Goal: Task Accomplishment & Management: Manage account settings

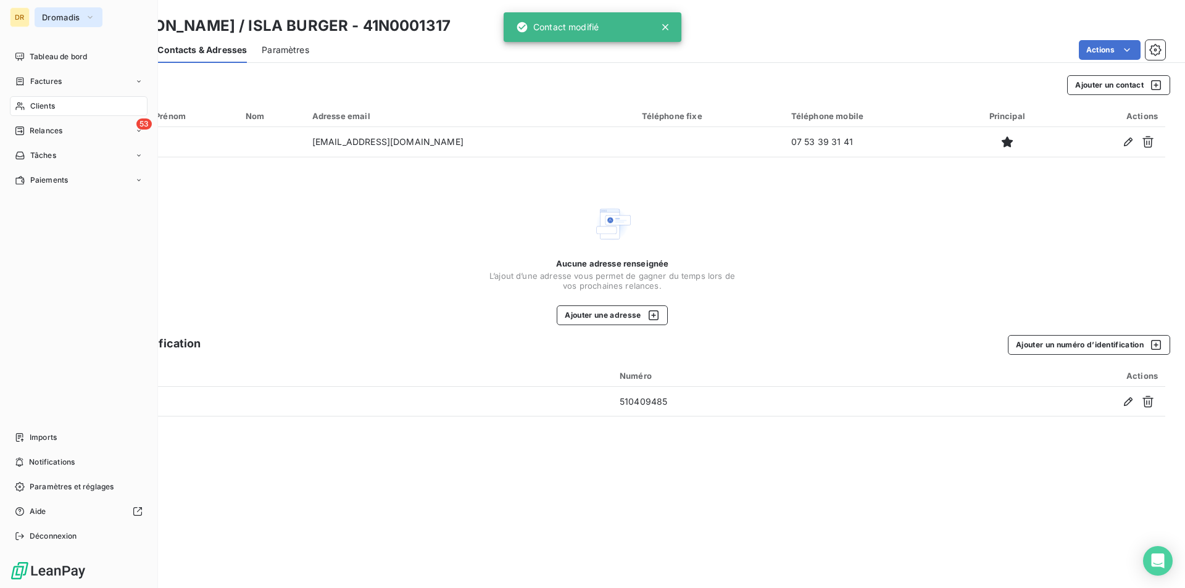
click at [65, 25] on button "Dromadis" at bounding box center [69, 17] width 68 height 20
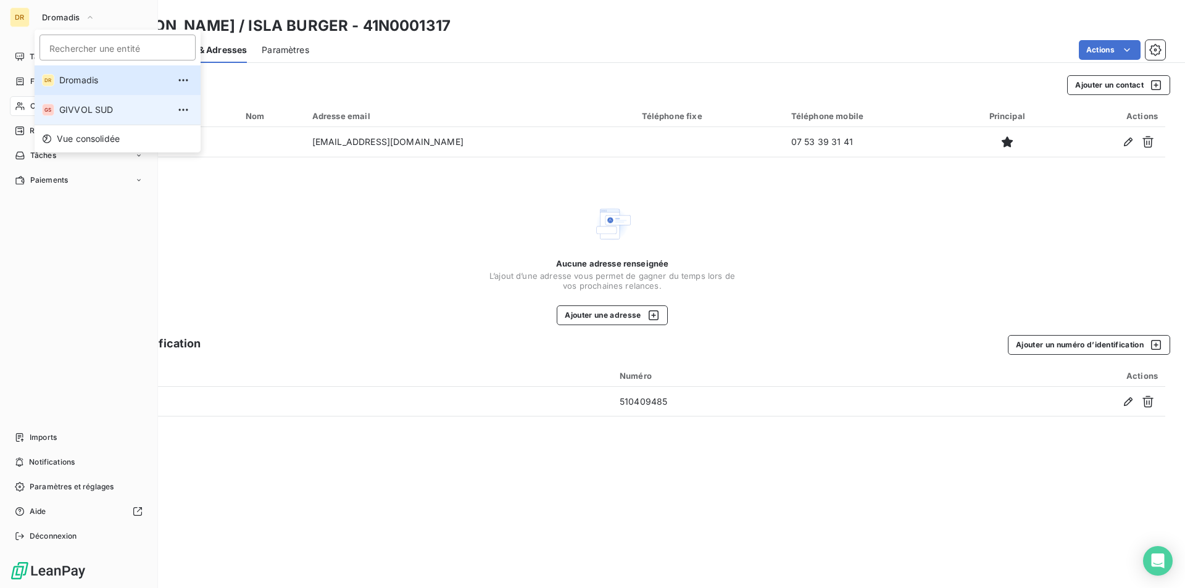
click at [78, 114] on span "GIVVOL SUD" at bounding box center [113, 110] width 109 height 12
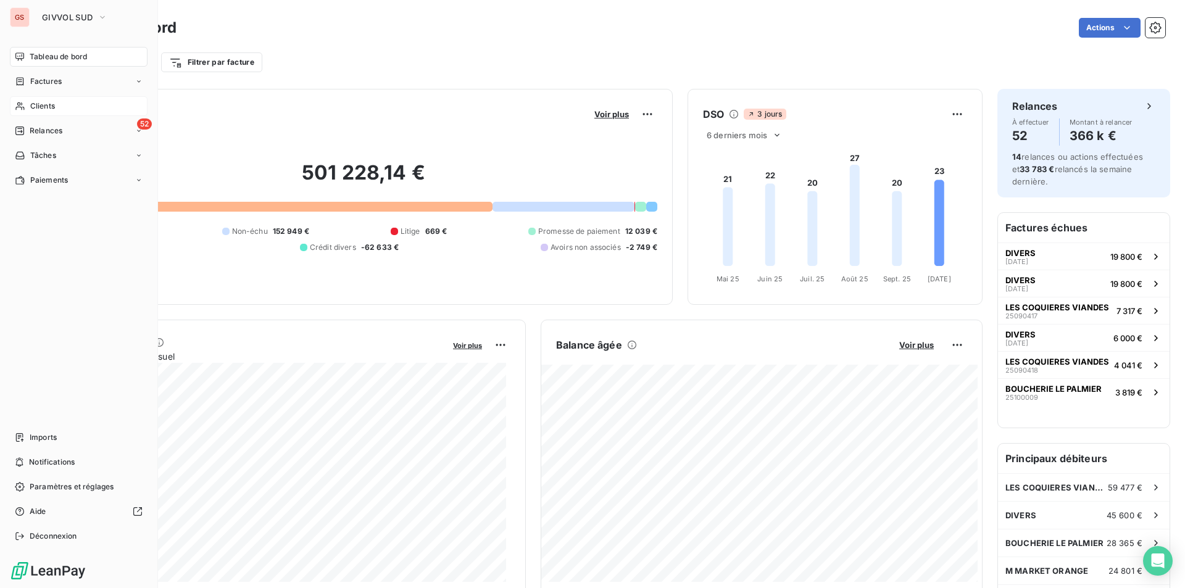
click at [37, 100] on div "Clients" at bounding box center [79, 106] width 138 height 20
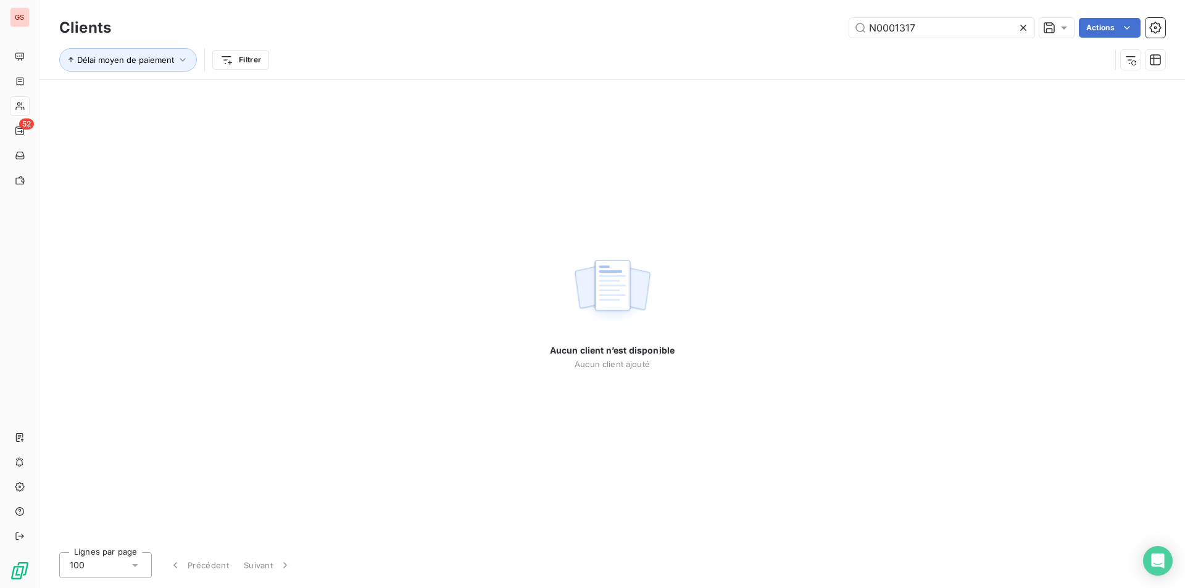
drag, startPoint x: 918, startPoint y: 24, endPoint x: 764, endPoint y: 16, distance: 154.5
click at [764, 16] on div "Clients N0001317 Actions" at bounding box center [612, 28] width 1106 height 26
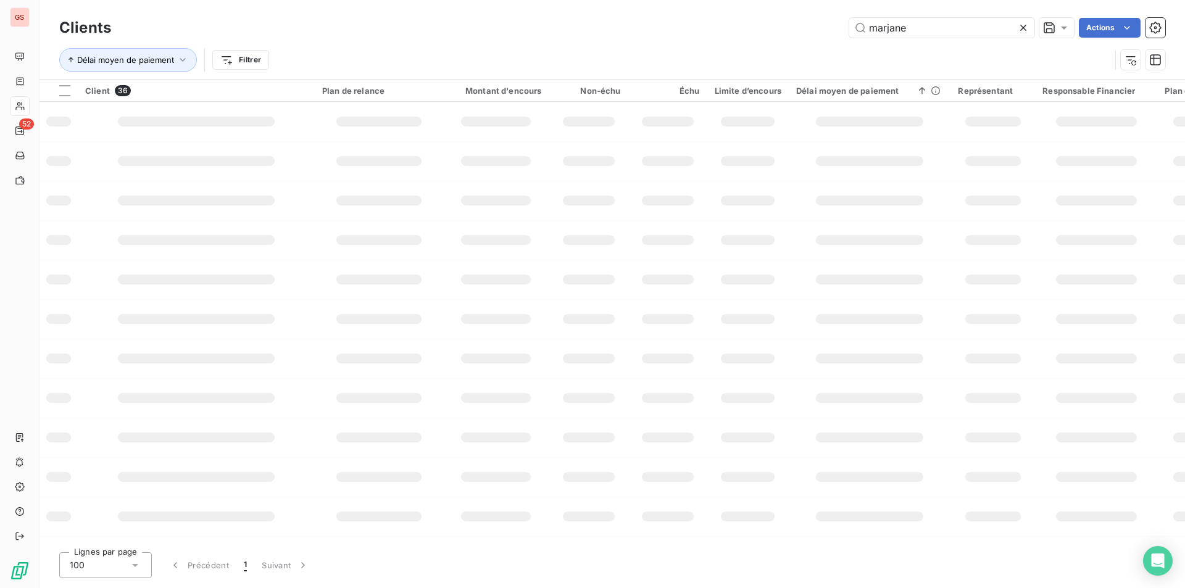
type input "marjane"
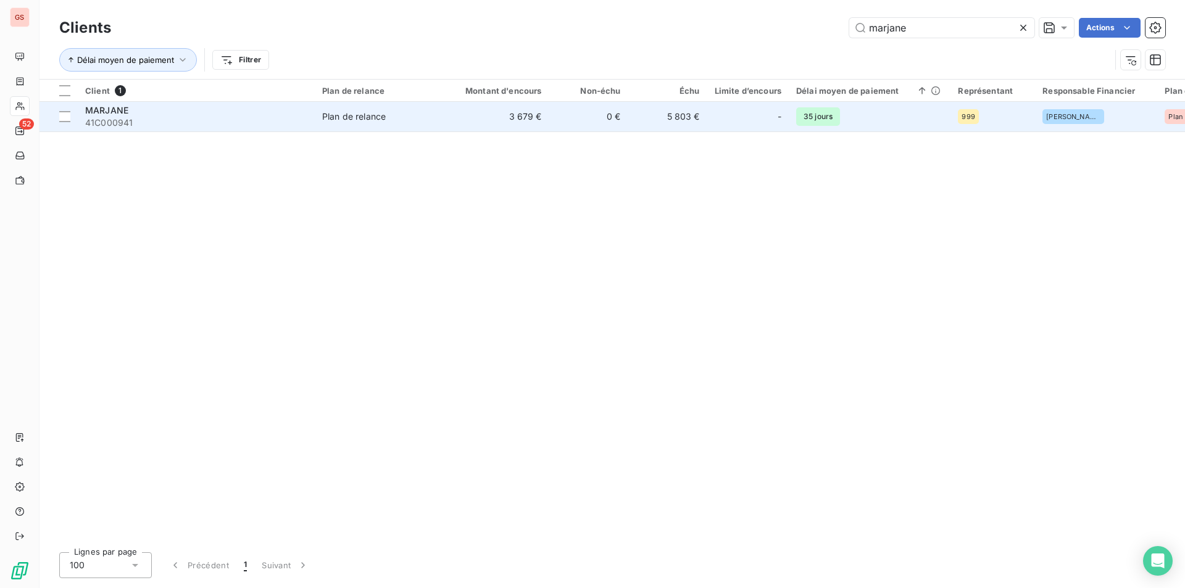
click at [198, 110] on div "MARJANE" at bounding box center [196, 110] width 222 height 12
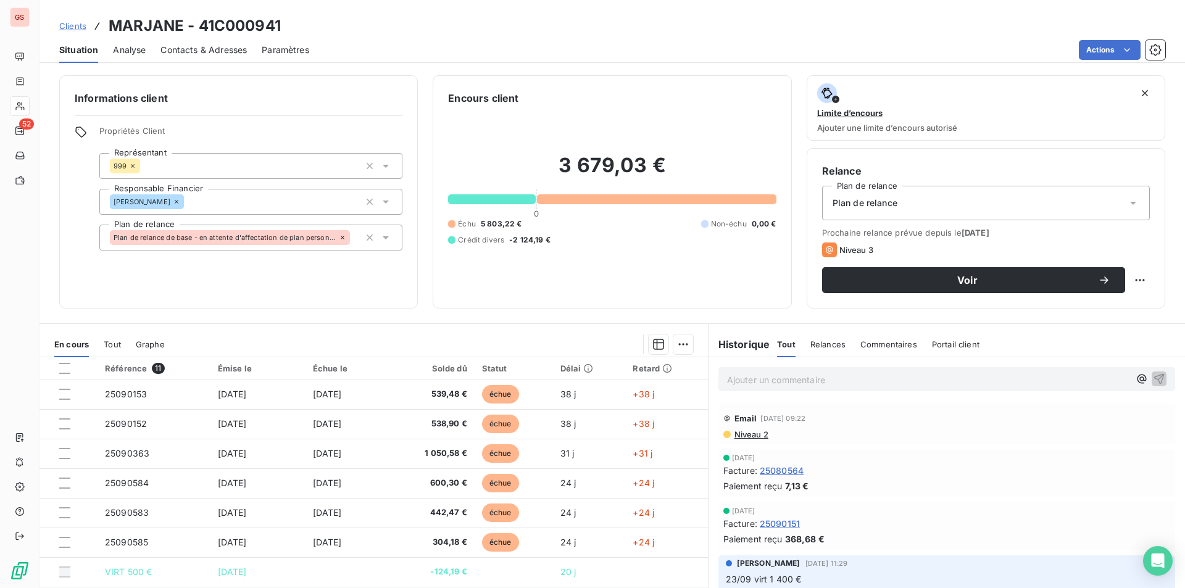
click at [801, 371] on div "Ajouter un commentaire ﻿" at bounding box center [928, 379] width 402 height 17
click at [805, 376] on p "Ajouter un commentaire ﻿" at bounding box center [928, 379] width 402 height 15
click at [1153, 379] on icon "button" at bounding box center [1159, 378] width 12 height 12
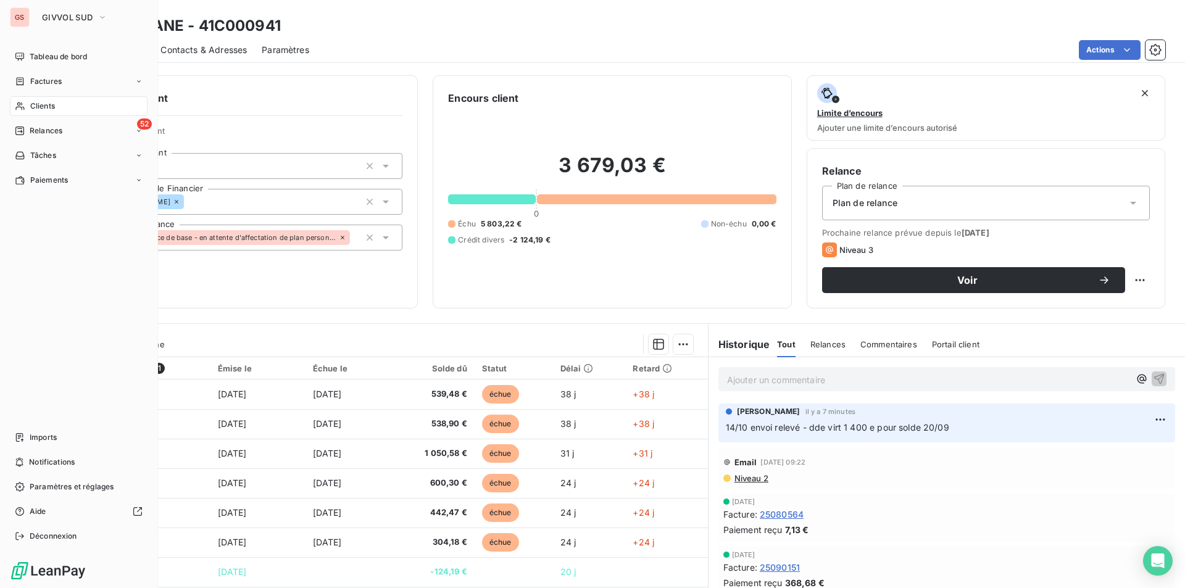
click at [30, 102] on span "Clients" at bounding box center [42, 106] width 25 height 11
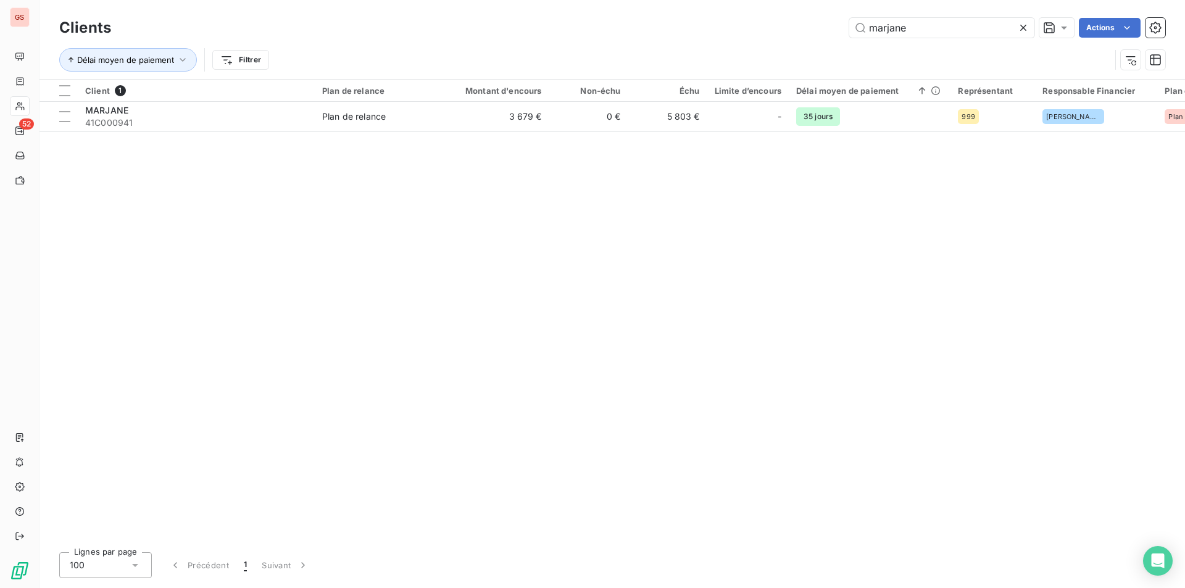
drag, startPoint x: 827, startPoint y: 23, endPoint x: 631, endPoint y: 1, distance: 198.1
click at [658, 0] on html "GS 52 Clients marjane Actions Délai moyen de paiement Filtrer Client 1 Plan de …" at bounding box center [592, 294] width 1185 height 588
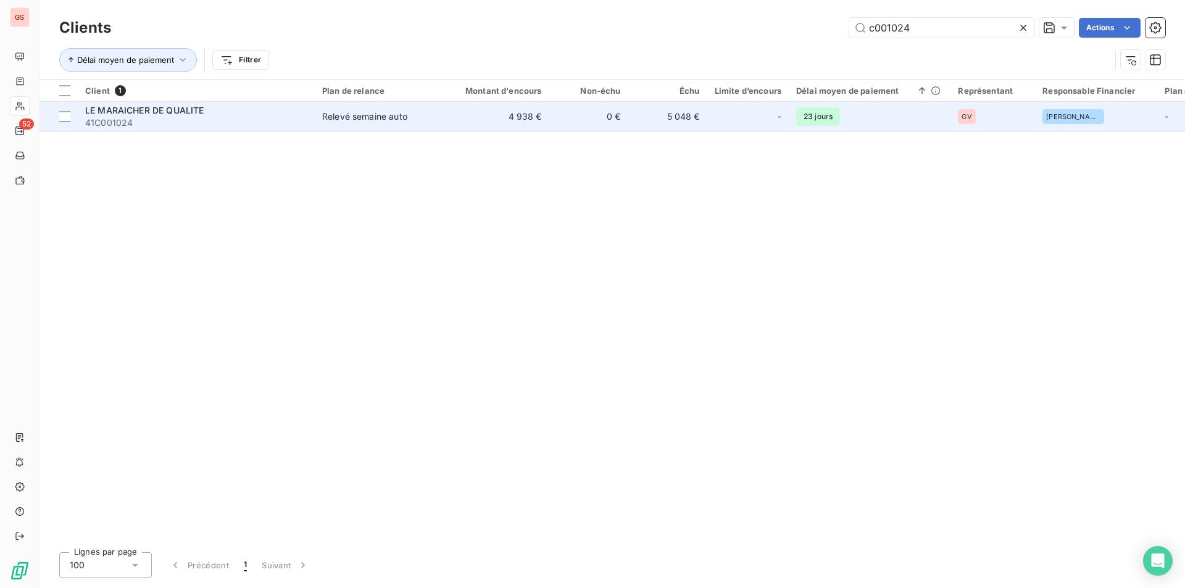
type input "c001024"
click at [205, 126] on span "41C001024" at bounding box center [196, 123] width 222 height 12
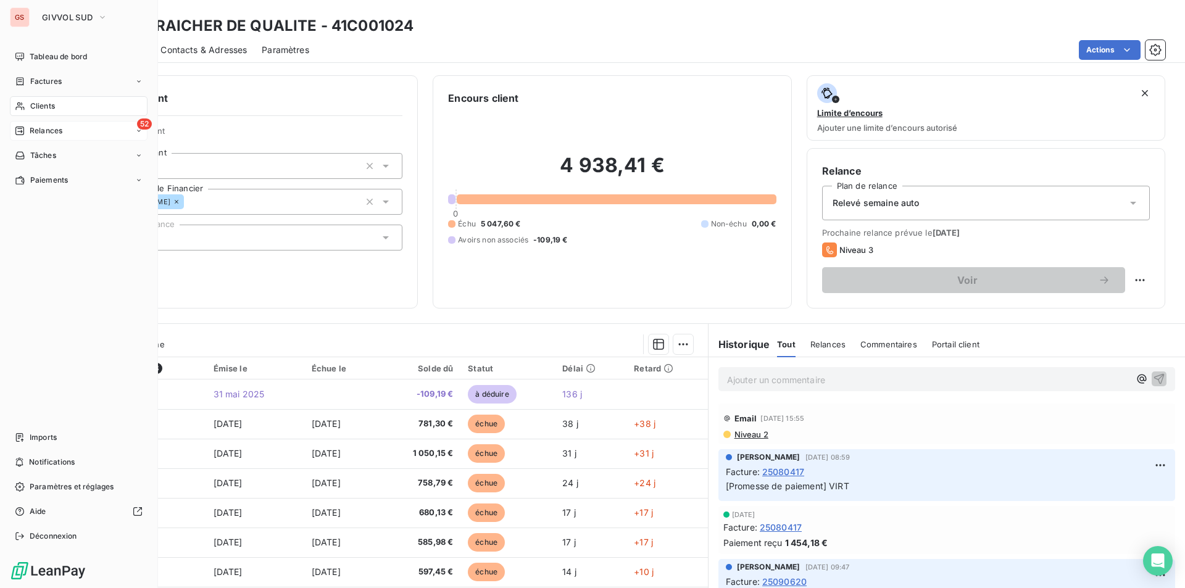
click at [38, 130] on span "Relances" at bounding box center [46, 130] width 33 height 11
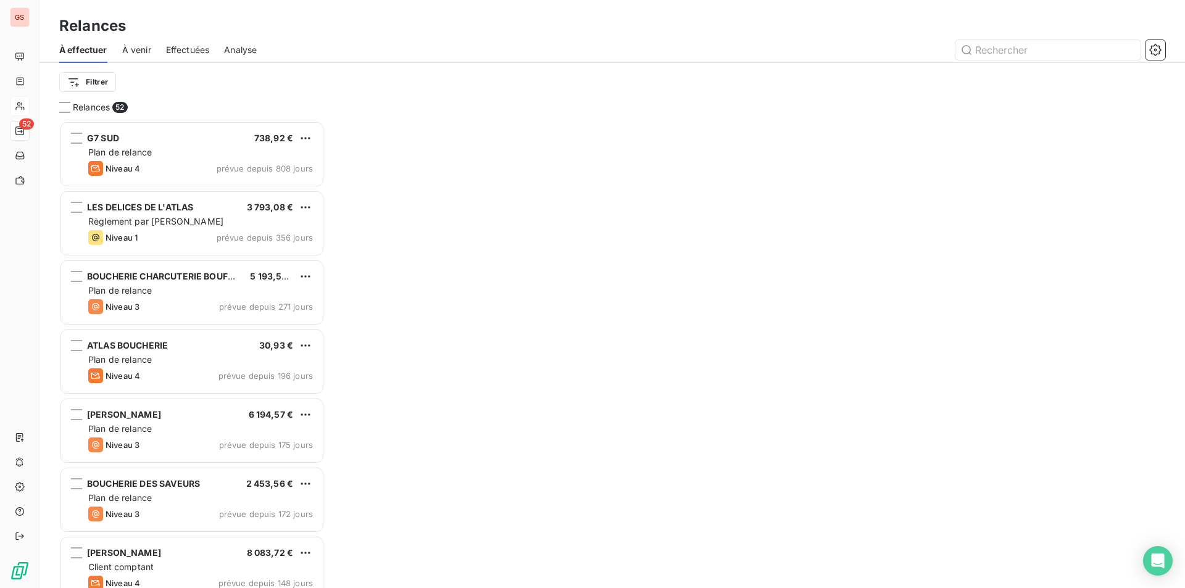
scroll to position [458, 256]
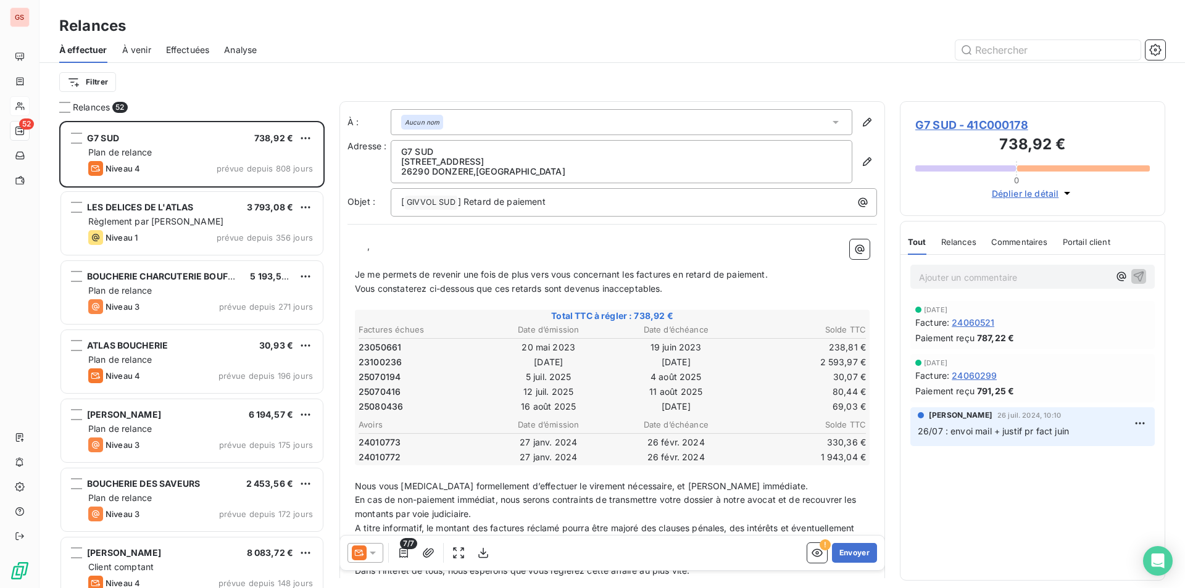
click at [137, 54] on span "À venir" at bounding box center [136, 50] width 29 height 12
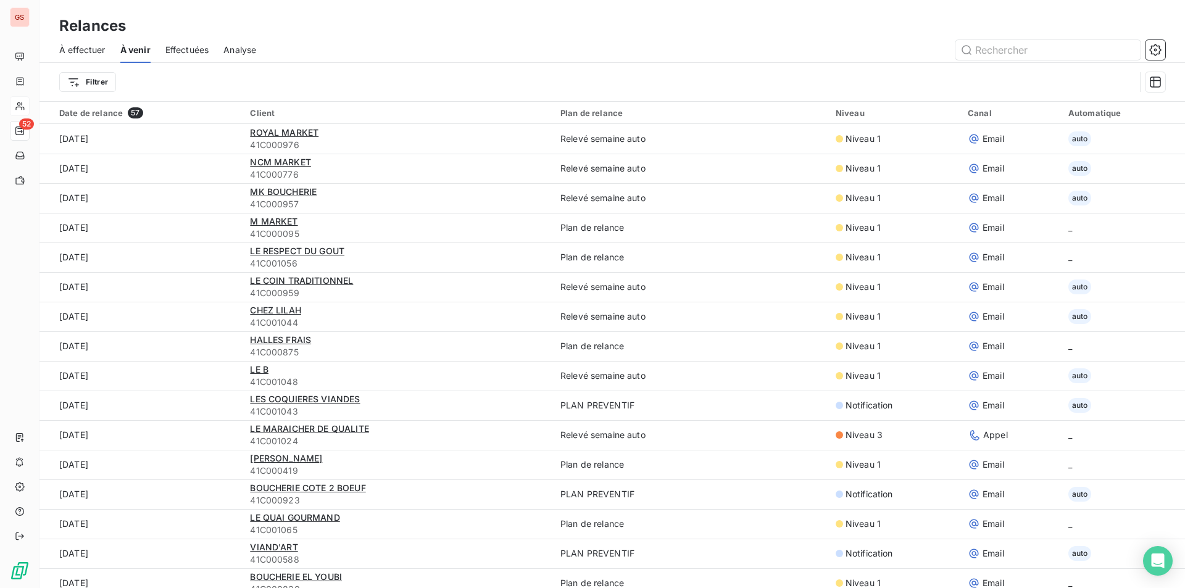
click at [184, 52] on span "Effectuées" at bounding box center [187, 50] width 44 height 12
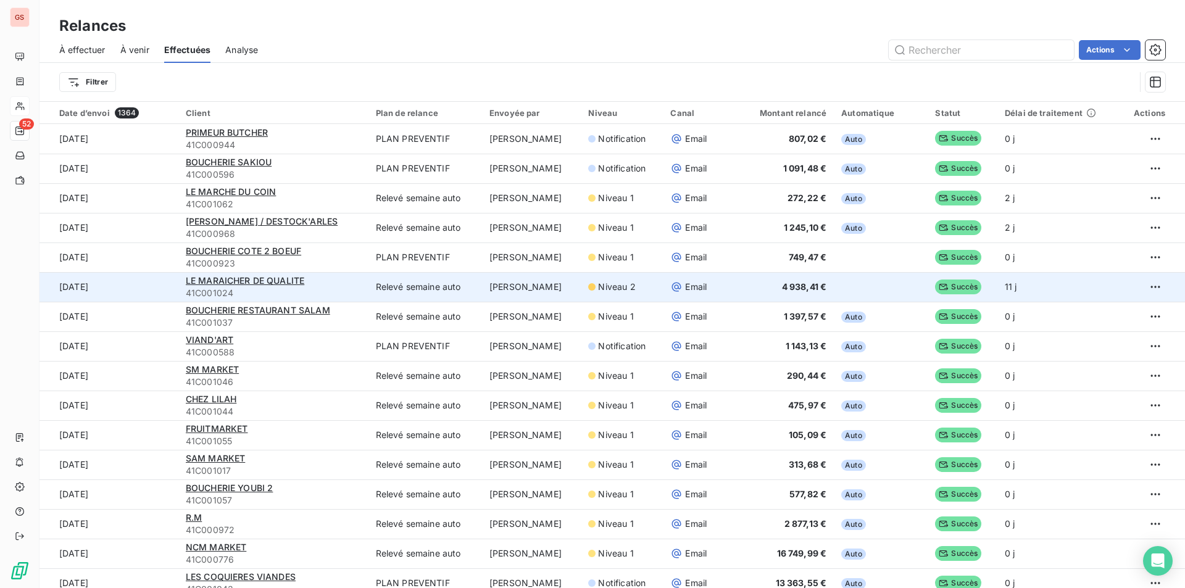
click at [280, 273] on td "LE MARAICHER DE QUALITE 41C001024" at bounding box center [273, 287] width 190 height 30
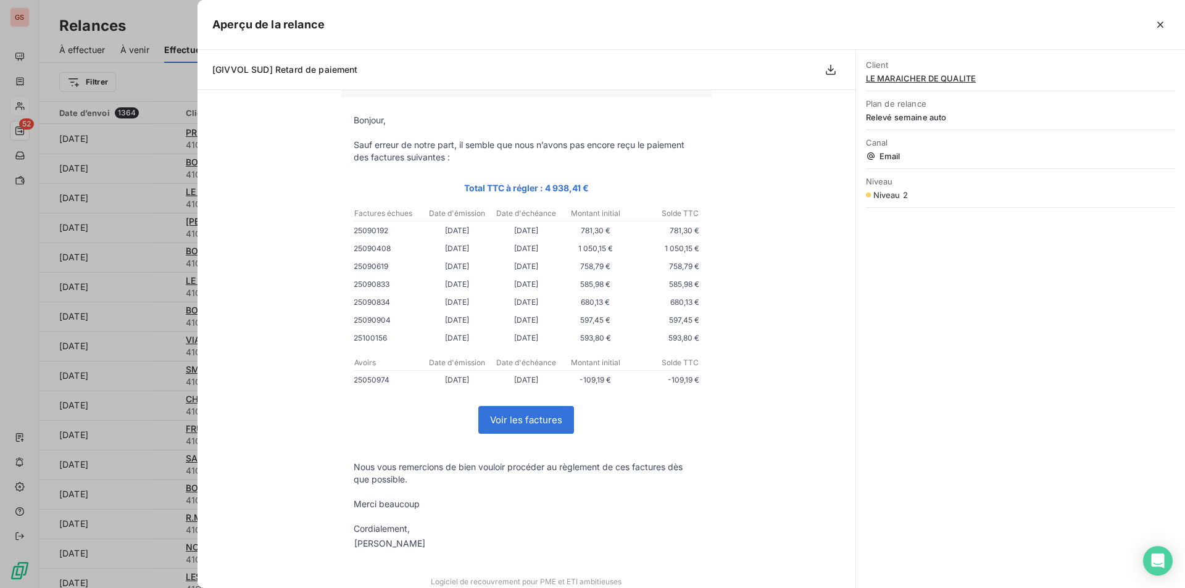
scroll to position [135, 0]
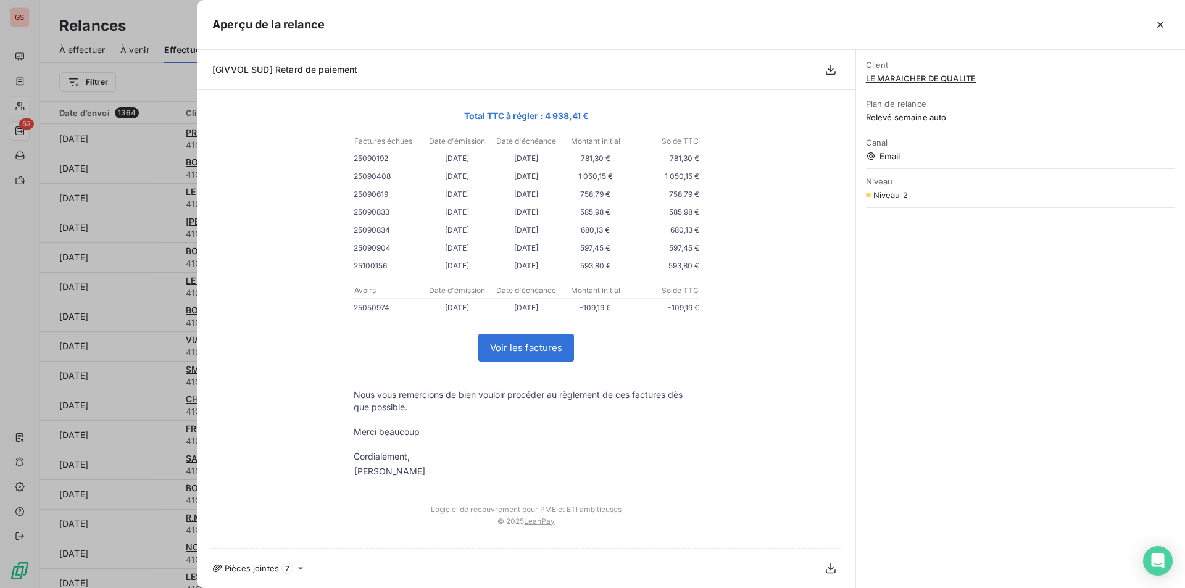
click at [964, 297] on div "Client LE MARAICHER DE QUALITE Plan de relance Relevé semaine auto Canal Email …" at bounding box center [1020, 319] width 329 height 538
drag, startPoint x: 1152, startPoint y: 21, endPoint x: 1087, endPoint y: 75, distance: 84.6
click at [1153, 21] on button "button" at bounding box center [1160, 25] width 20 height 20
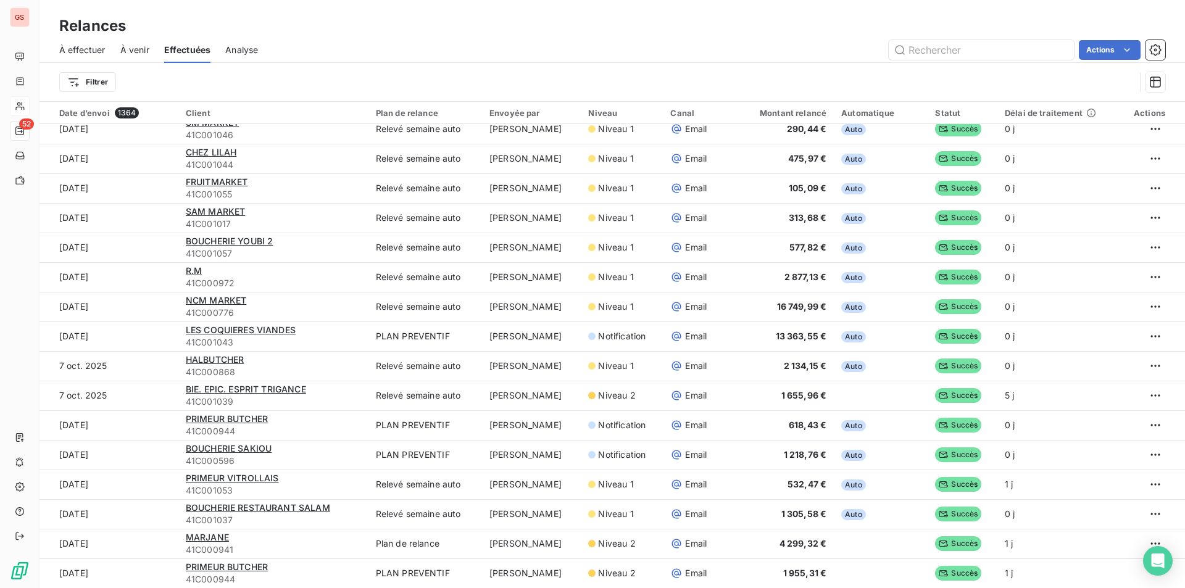
scroll to position [0, 0]
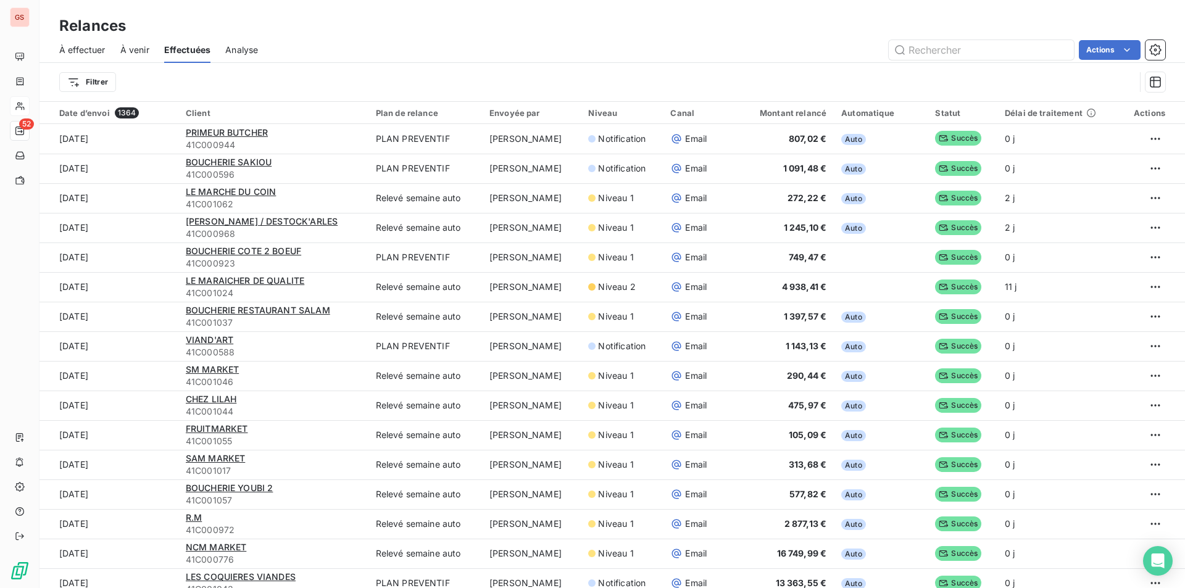
click at [91, 51] on span "À effectuer" at bounding box center [82, 50] width 46 height 12
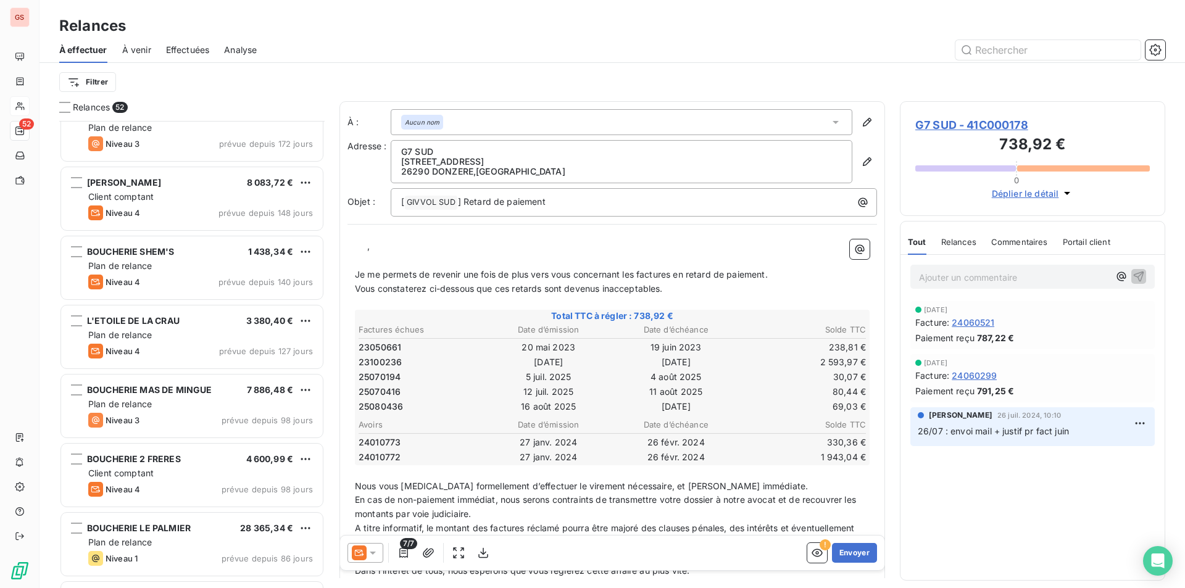
scroll to position [433, 0]
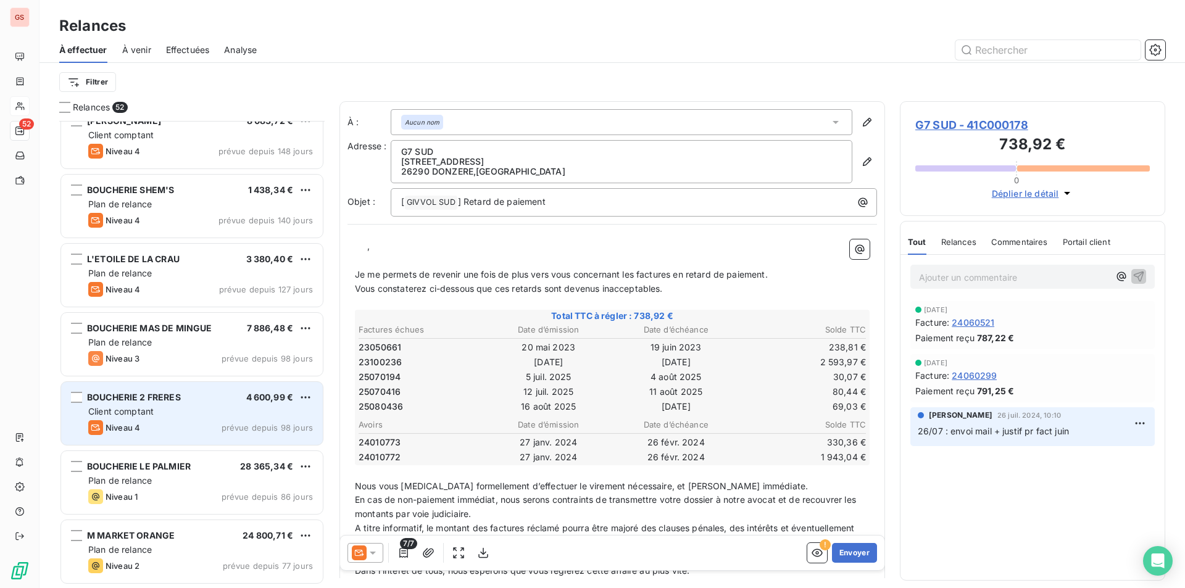
click at [146, 392] on span "BOUCHERIE 2 FRERES" at bounding box center [134, 397] width 94 height 10
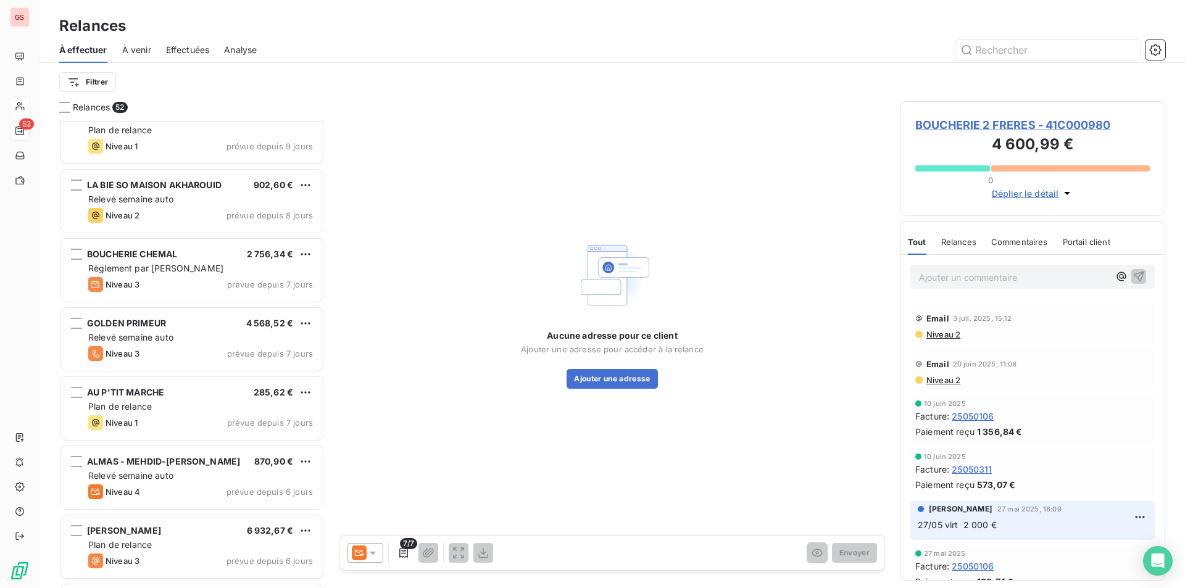
scroll to position [1605, 0]
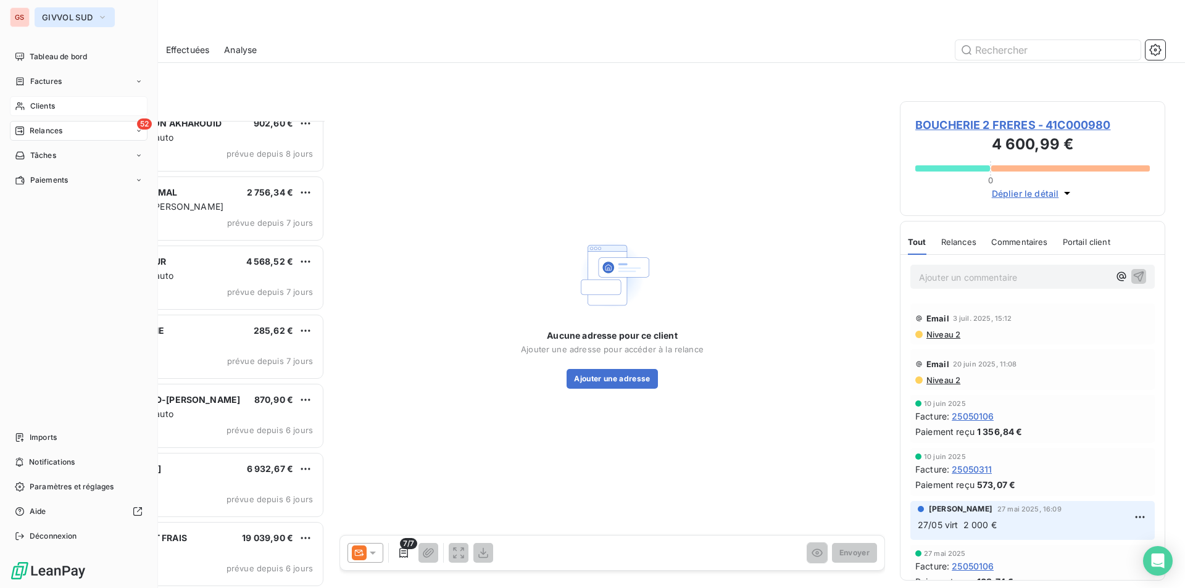
click at [69, 20] on span "GIVVOL SUD" at bounding box center [67, 17] width 51 height 10
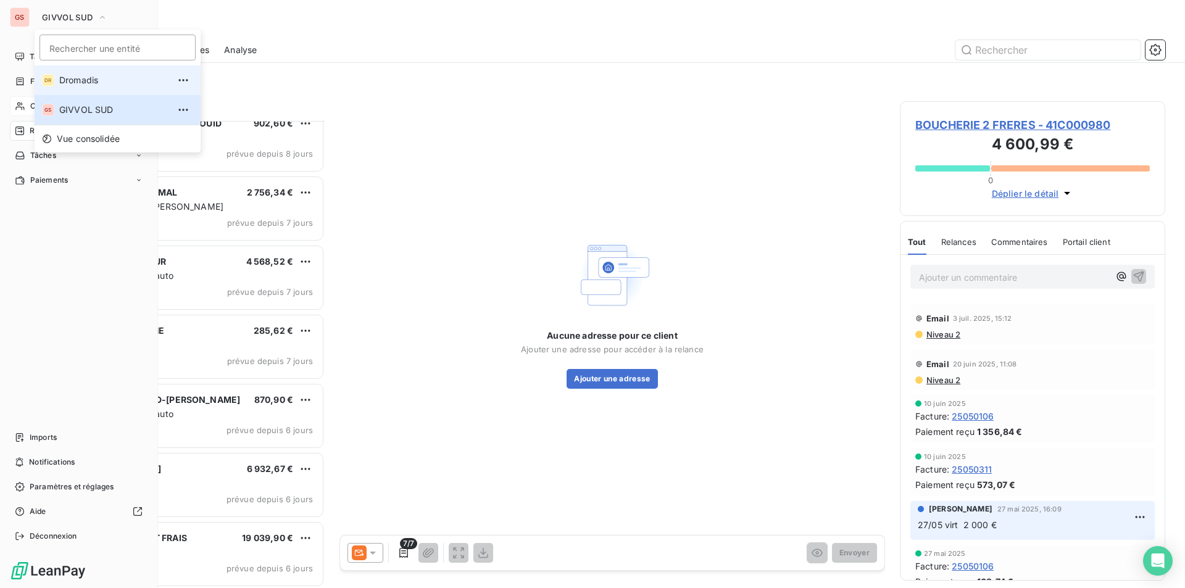
click at [60, 78] on span "Dromadis" at bounding box center [113, 80] width 109 height 12
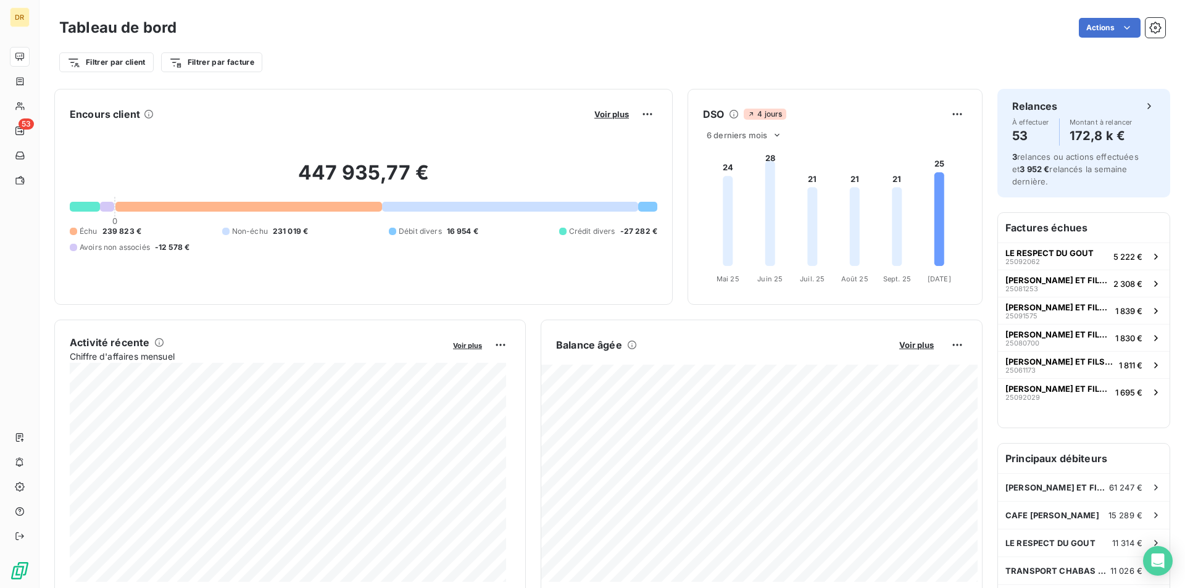
click at [73, 30] on h3 "Tableau de bord" at bounding box center [117, 28] width 117 height 22
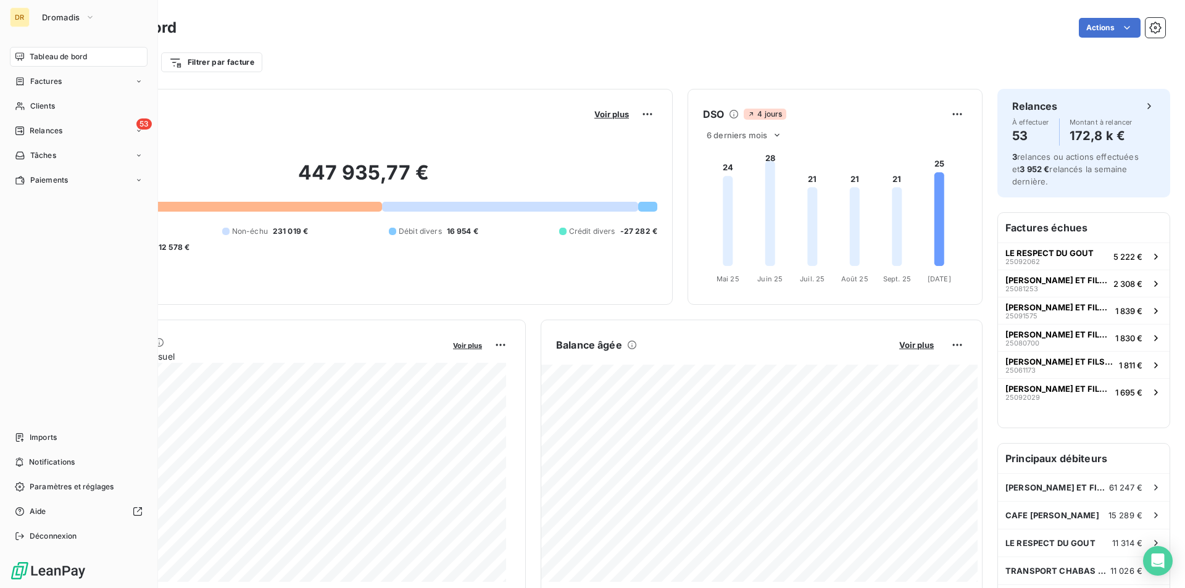
click at [26, 19] on div "DR" at bounding box center [20, 17] width 20 height 20
click at [83, 23] on button "Dromadis" at bounding box center [69, 17] width 68 height 20
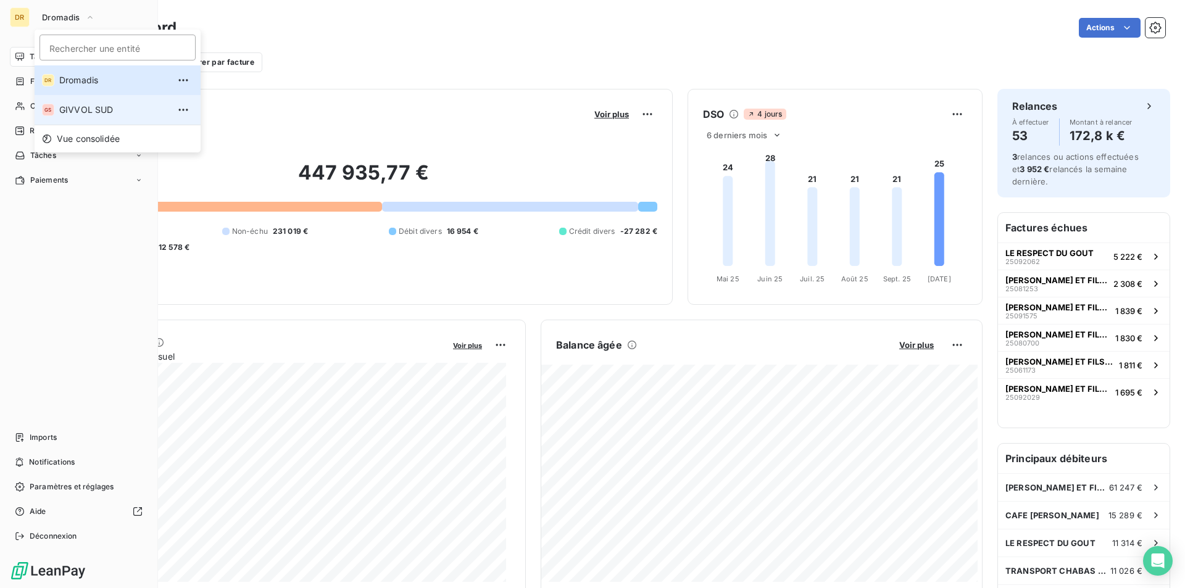
click at [74, 104] on span "GIVVOL SUD" at bounding box center [113, 110] width 109 height 12
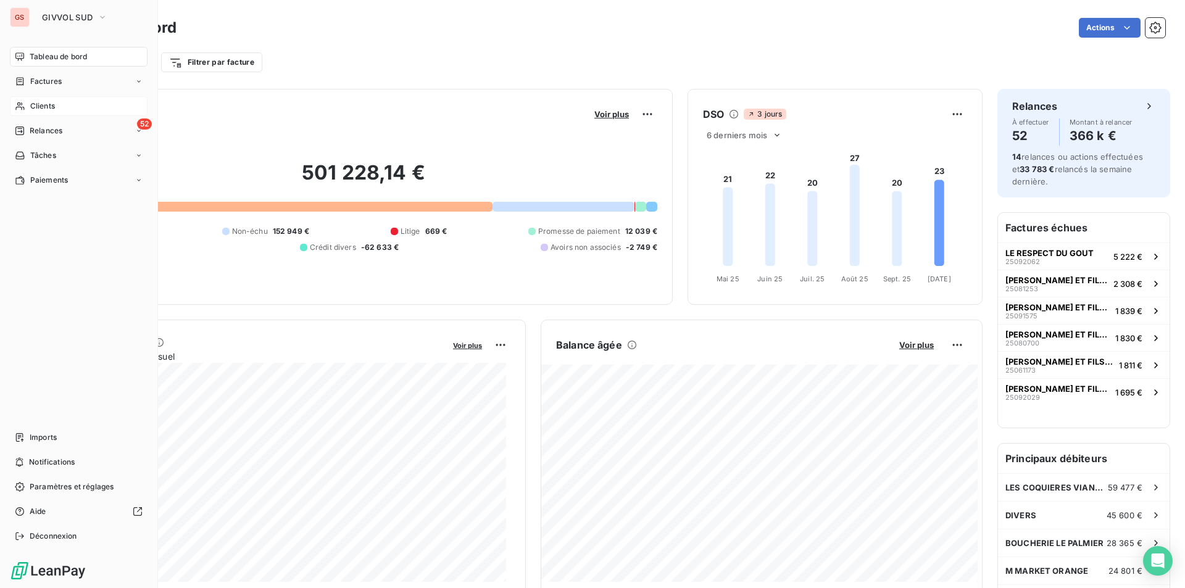
click at [50, 106] on span "Clients" at bounding box center [42, 106] width 25 height 11
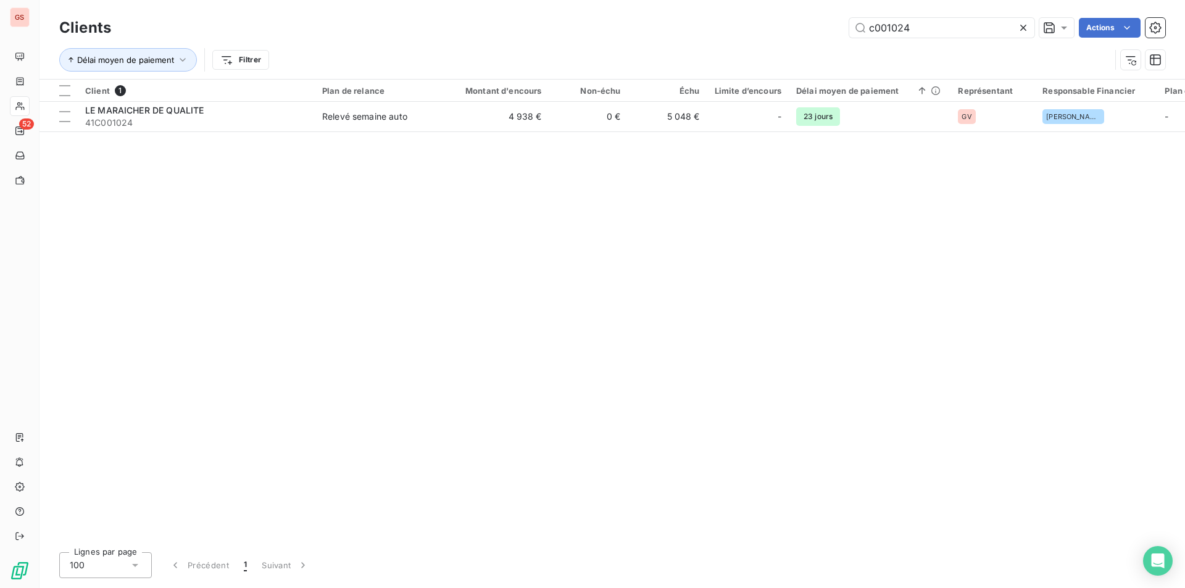
drag, startPoint x: 892, startPoint y: 28, endPoint x: 1011, endPoint y: 38, distance: 118.9
click at [1011, 38] on div "Clients c001024 Actions" at bounding box center [612, 28] width 1106 height 26
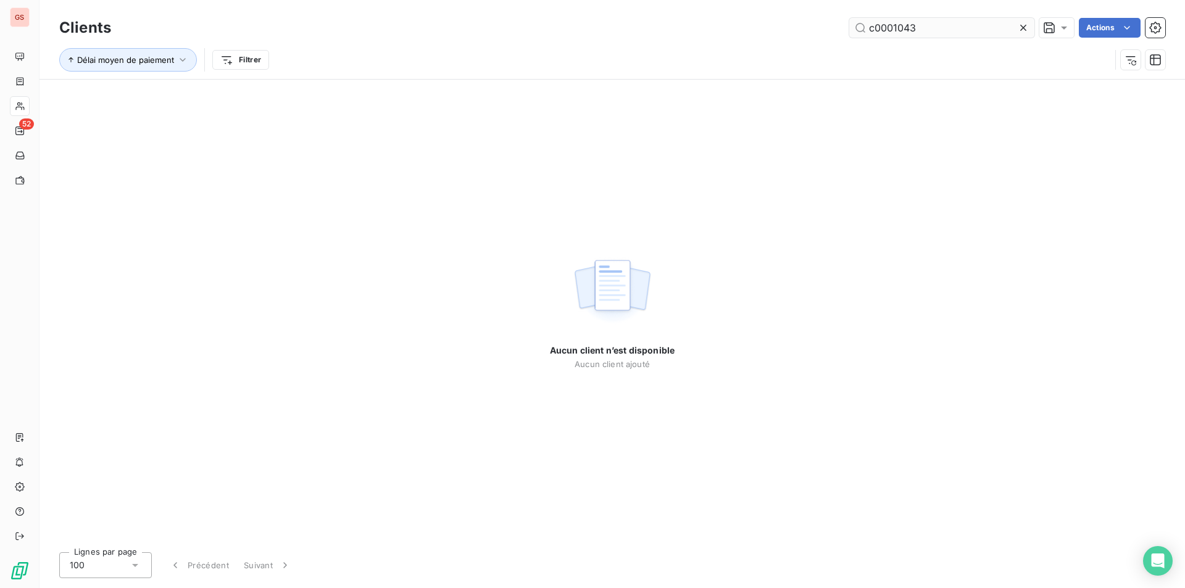
click at [893, 29] on input "c0001043" at bounding box center [941, 28] width 185 height 20
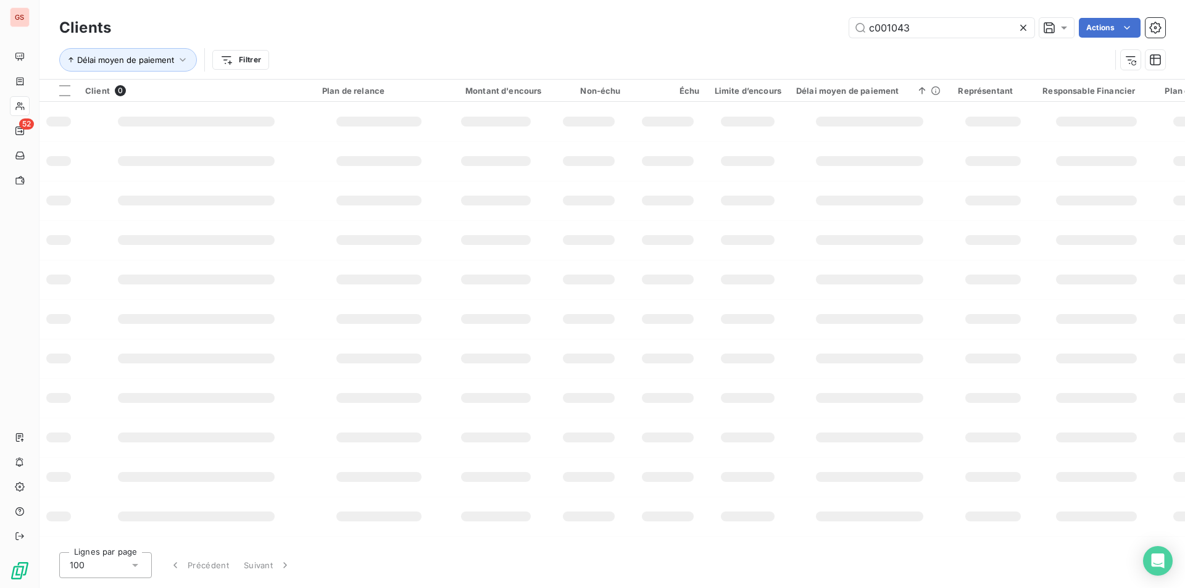
type input "c001043"
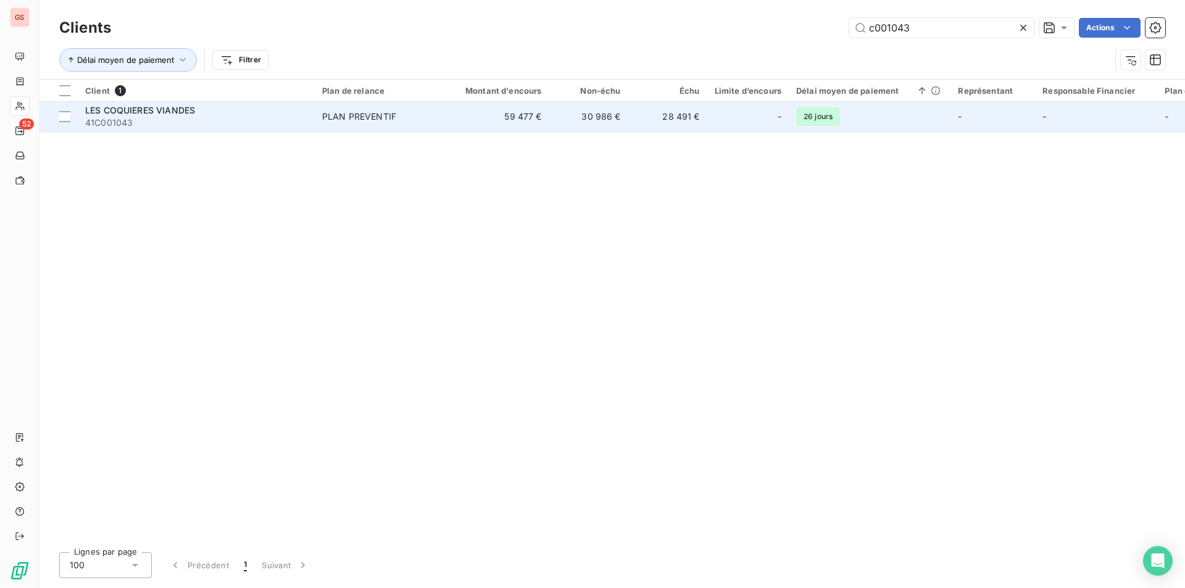
click at [334, 117] on div "PLAN PREVENTIF" at bounding box center [359, 116] width 74 height 12
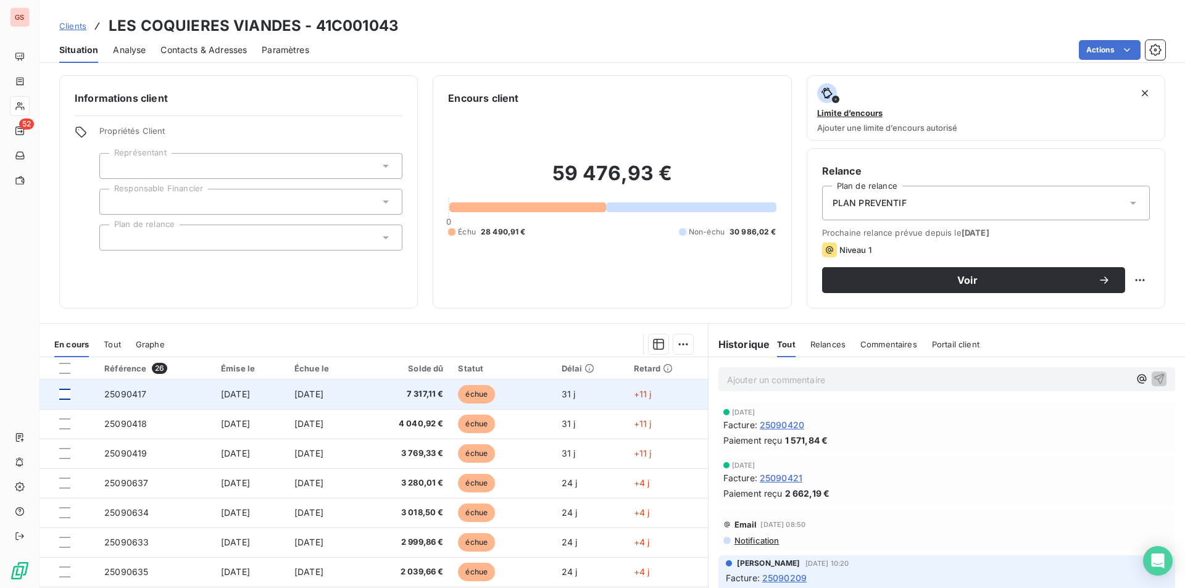
click at [67, 397] on div at bounding box center [64, 394] width 11 height 11
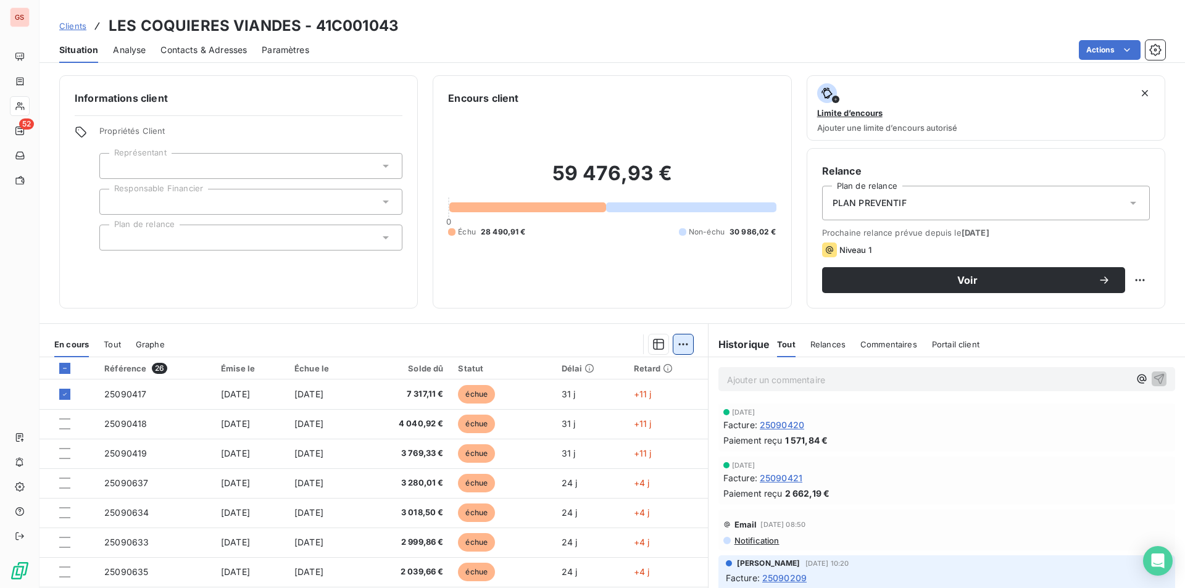
click at [679, 347] on html "GS 52 Clients LES COQUIERES VIANDES - 41C001043 Situation Analyse Contacts & Ad…" at bounding box center [592, 294] width 1185 height 588
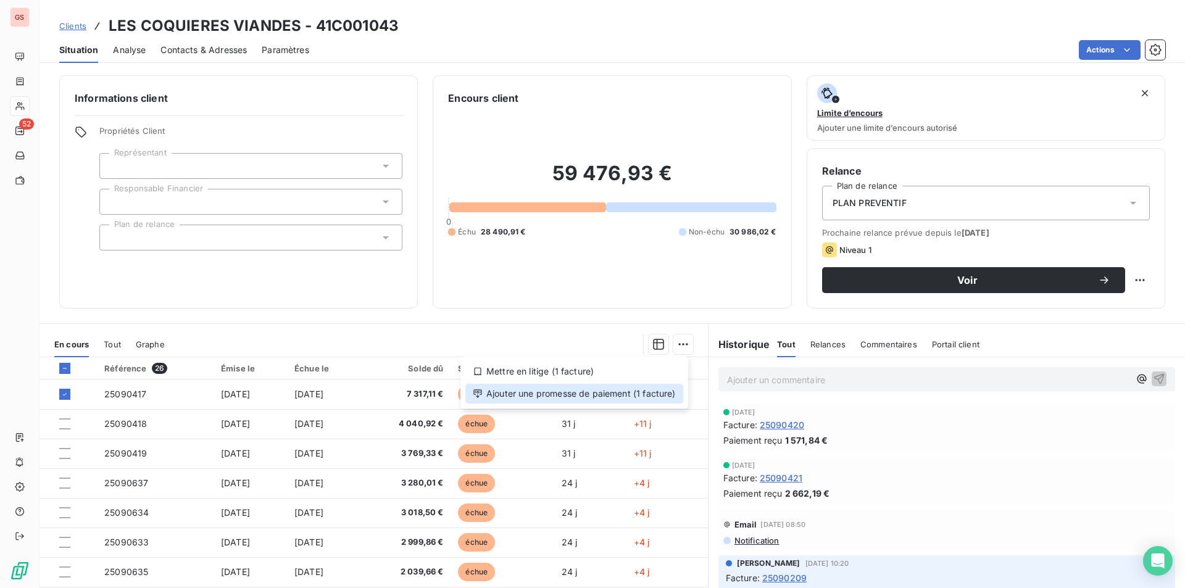
click at [629, 397] on div "Ajouter une promesse de paiement (1 facture)" at bounding box center [574, 394] width 218 height 20
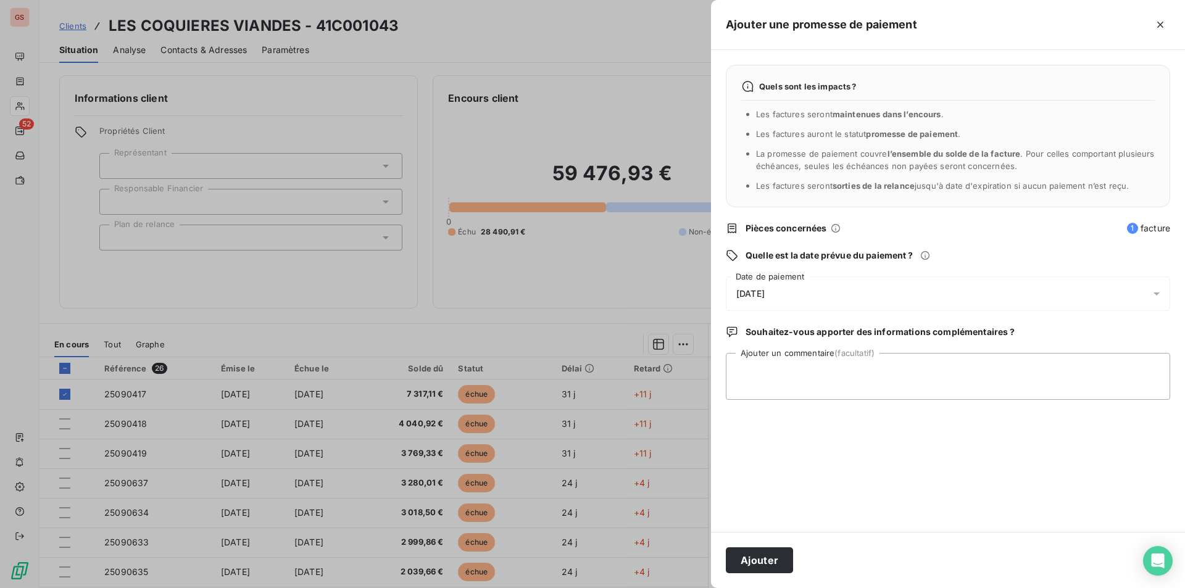
click at [776, 284] on div "[DATE]" at bounding box center [948, 293] width 444 height 35
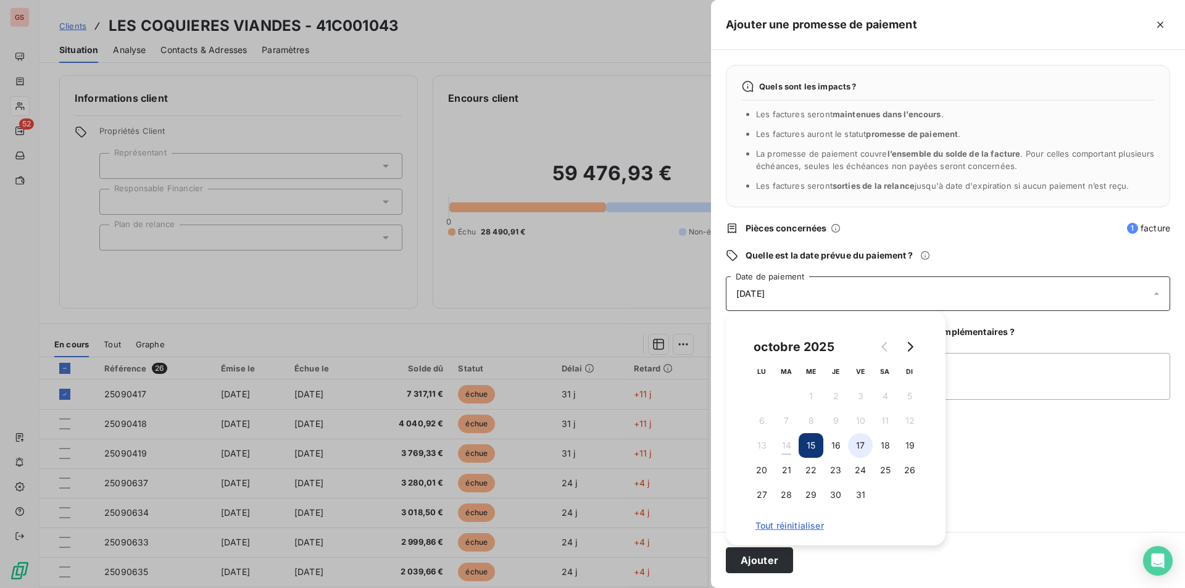
click at [868, 448] on button "17" at bounding box center [860, 445] width 25 height 25
click at [1032, 391] on textarea "Ajouter un commentaire (facultatif)" at bounding box center [948, 376] width 444 height 47
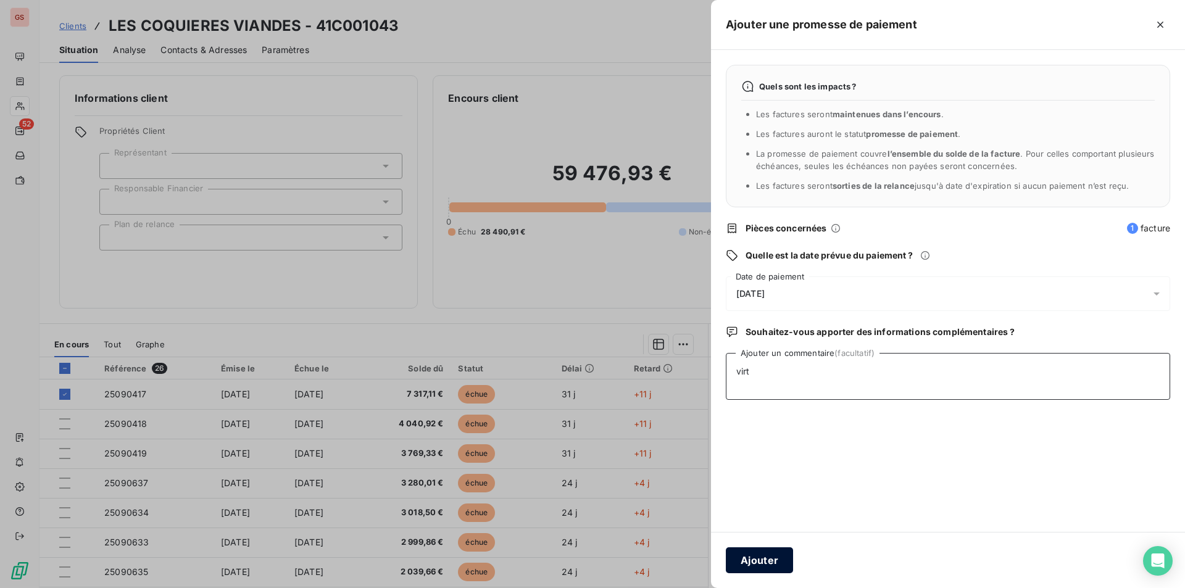
type textarea "virt"
click at [750, 555] on button "Ajouter" at bounding box center [759, 560] width 67 height 26
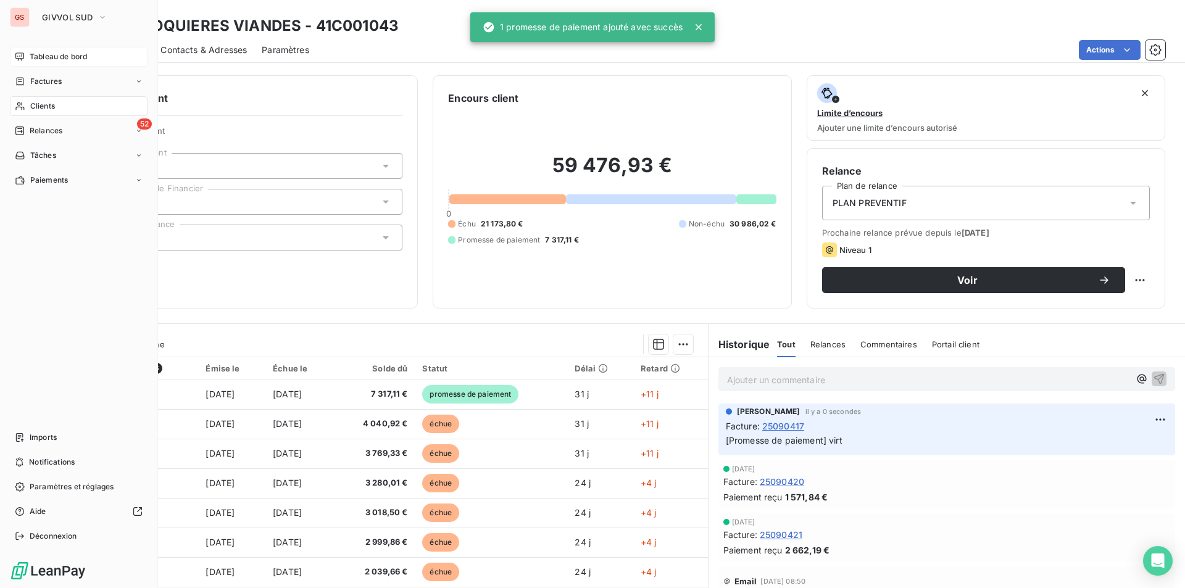
click at [39, 56] on span "Tableau de bord" at bounding box center [58, 56] width 57 height 11
